Goal: Obtain resource: Download file/media

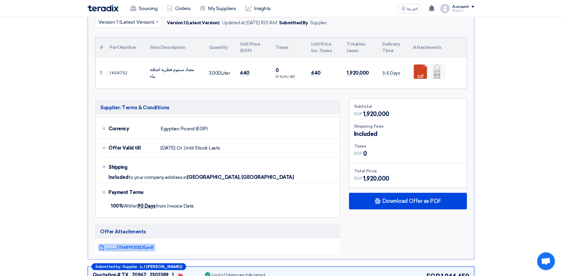
scroll to position [869, 0]
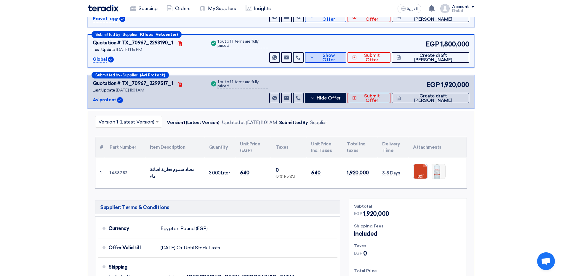
click at [342, 55] on span "Show Offer" at bounding box center [329, 57] width 26 height 9
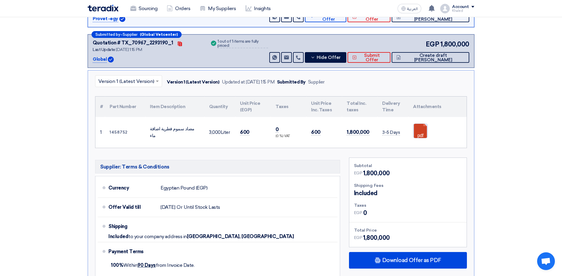
click at [424, 133] on link at bounding box center [436, 142] width 47 height 36
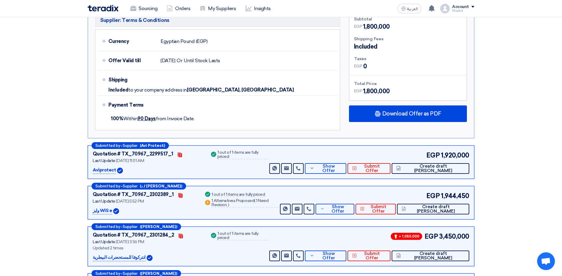
scroll to position [1077, 0]
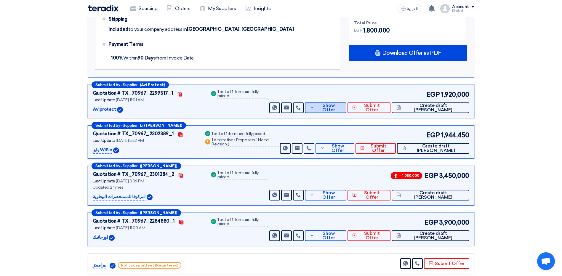
click at [314, 106] on icon at bounding box center [312, 107] width 5 height 5
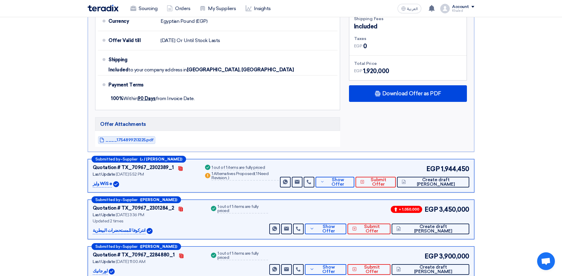
scroll to position [958, 0]
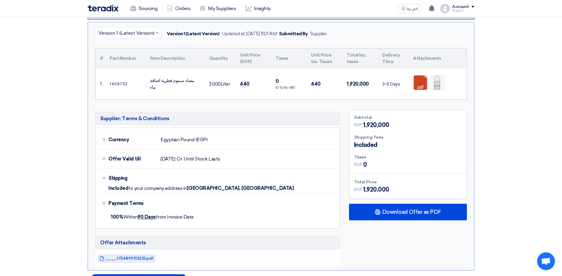
click at [421, 83] on link at bounding box center [436, 94] width 47 height 36
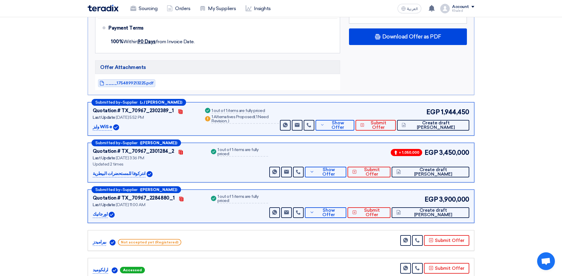
scroll to position [1136, 0]
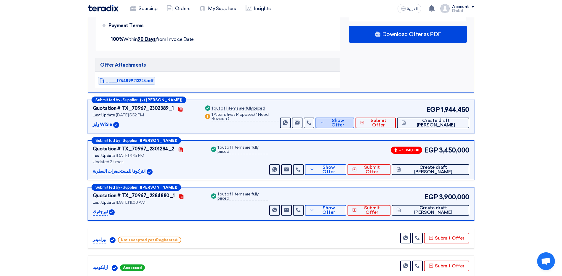
click at [350, 124] on span "Show Offer" at bounding box center [338, 122] width 24 height 9
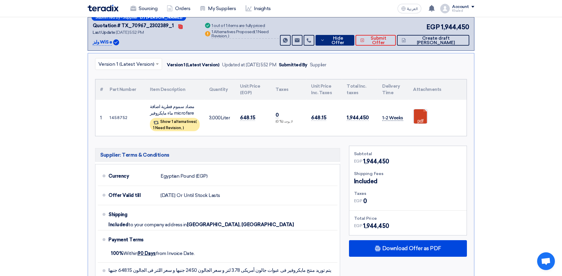
scroll to position [958, 0]
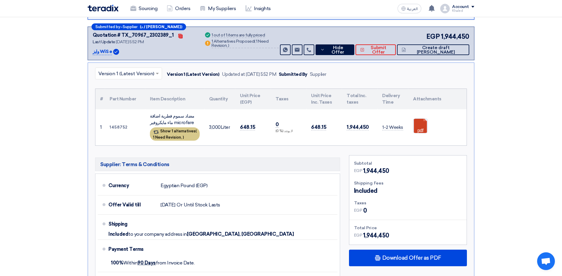
click at [174, 134] on div "Show 1 alternatives ( 1 Need Revision, )" at bounding box center [175, 133] width 50 height 13
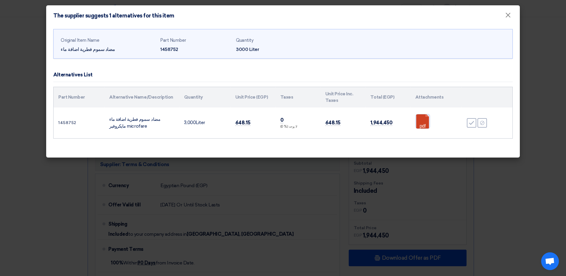
click at [426, 120] on link at bounding box center [439, 132] width 47 height 36
click at [422, 123] on link at bounding box center [439, 132] width 47 height 36
click at [510, 15] on span "×" at bounding box center [508, 17] width 6 height 12
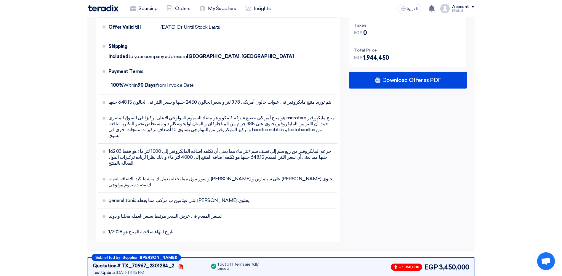
scroll to position [1195, 0]
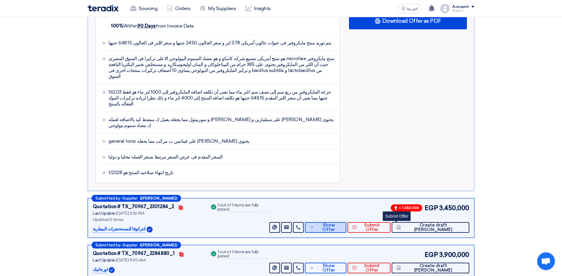
click at [342, 223] on span "Show Offer" at bounding box center [329, 227] width 26 height 9
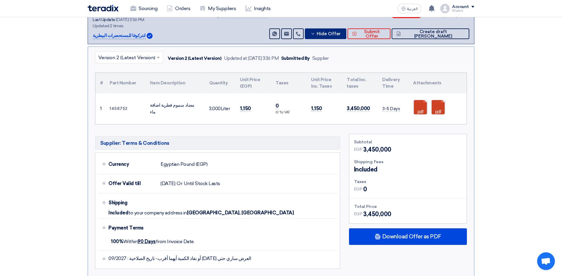
scroll to position [1017, 0]
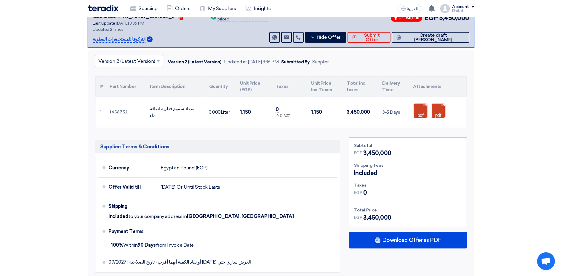
click at [414, 111] on link at bounding box center [436, 122] width 47 height 36
click at [444, 112] on link at bounding box center [454, 122] width 47 height 36
click at [341, 38] on span "Hide Offer" at bounding box center [329, 37] width 24 height 4
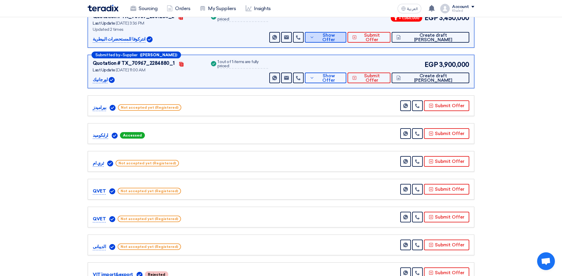
scroll to position [1047, 0]
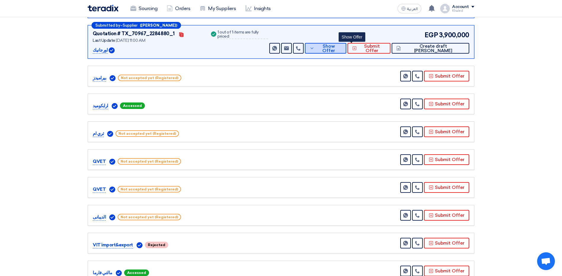
click at [342, 48] on button "Show Offer" at bounding box center [325, 48] width 41 height 11
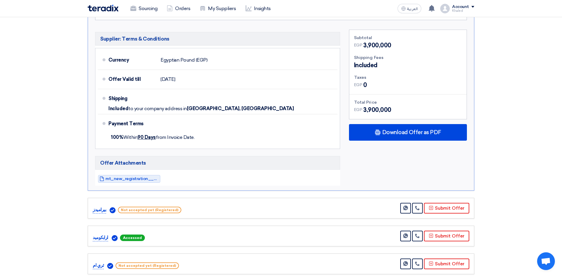
scroll to position [1165, 0]
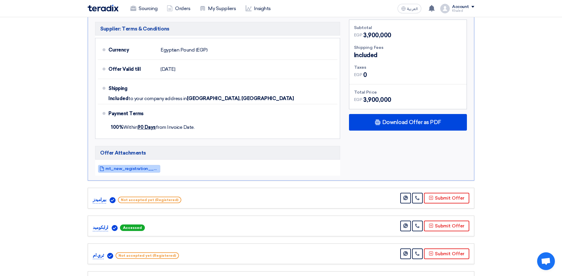
click at [121, 167] on span "mt_new_registration____Compressed_1754467189670.pdf" at bounding box center [131, 168] width 53 height 4
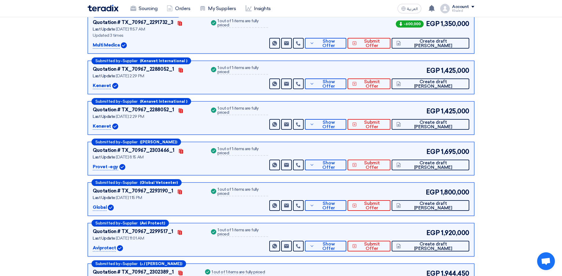
scroll to position [691, 0]
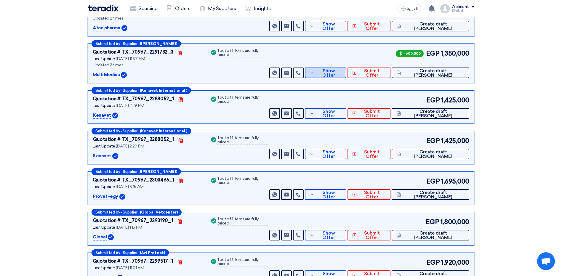
click at [342, 75] on span "Show Offer" at bounding box center [329, 73] width 26 height 9
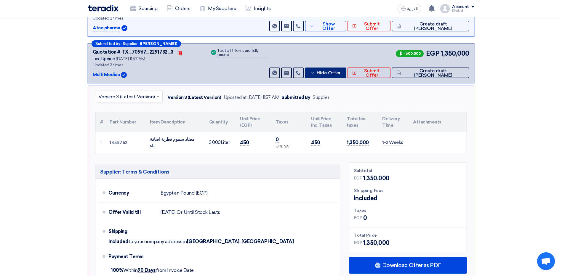
scroll to position [869, 0]
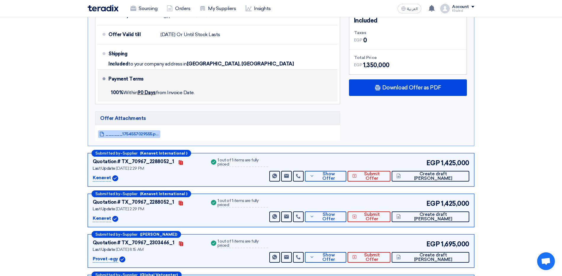
drag, startPoint x: 157, startPoint y: 133, endPoint x: 263, endPoint y: 95, distance: 113.1
click at [157, 133] on span "______1754557029555.pdf" at bounding box center [131, 134] width 53 height 4
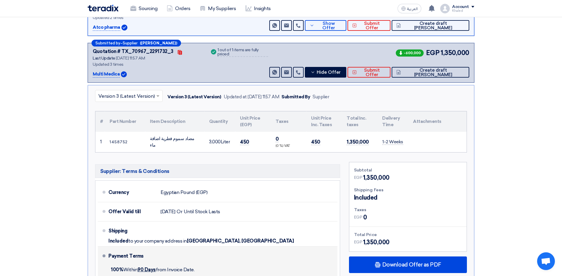
scroll to position [691, 0]
